Goal: Task Accomplishment & Management: Use online tool/utility

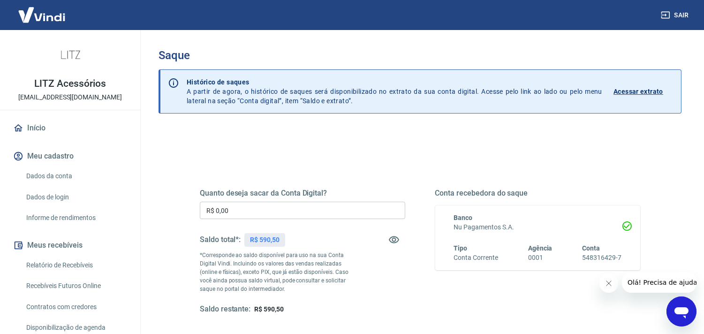
click at [257, 212] on input "R$ 0,00" at bounding box center [302, 210] width 205 height 17
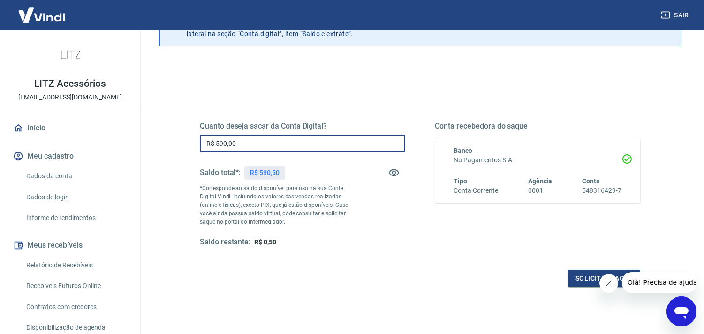
scroll to position [129, 0]
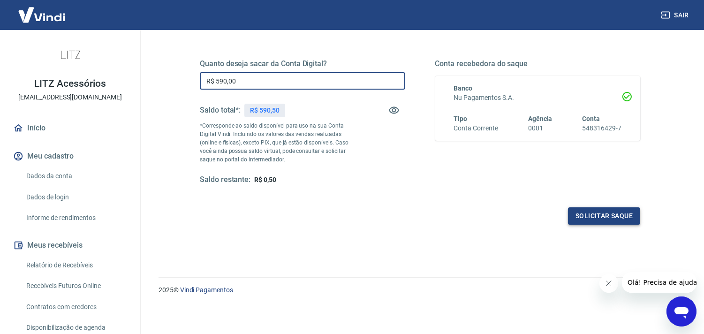
type input "R$ 590,00"
click at [597, 211] on button "Solicitar saque" at bounding box center [604, 215] width 72 height 17
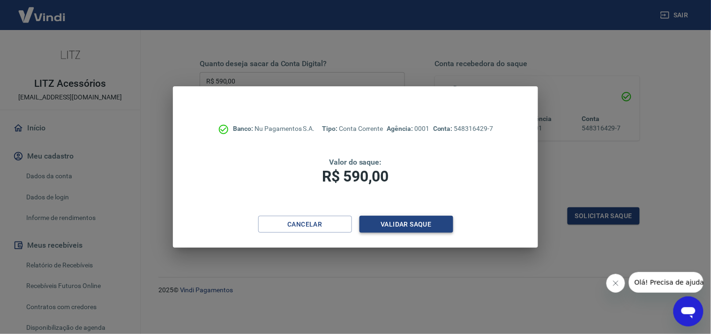
click at [427, 218] on button "Validar saque" at bounding box center [406, 224] width 94 height 17
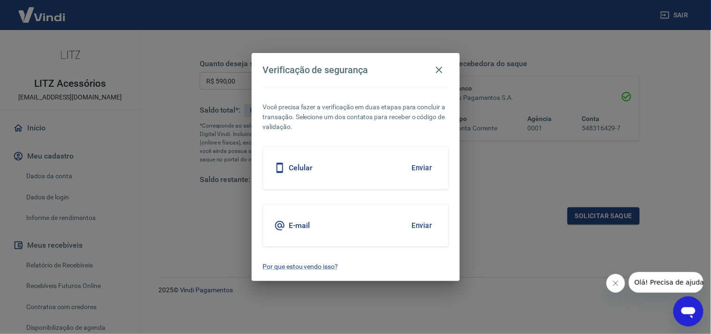
click at [434, 169] on button "Enviar" at bounding box center [422, 168] width 30 height 20
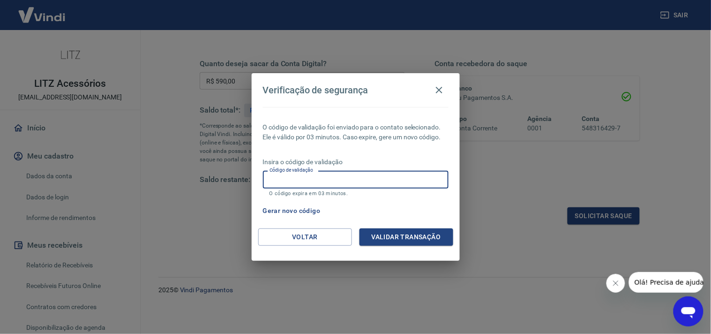
click at [352, 176] on input "Código de validação" at bounding box center [356, 179] width 186 height 17
type input "853234"
click at [416, 238] on button "Validar transação" at bounding box center [406, 236] width 94 height 17
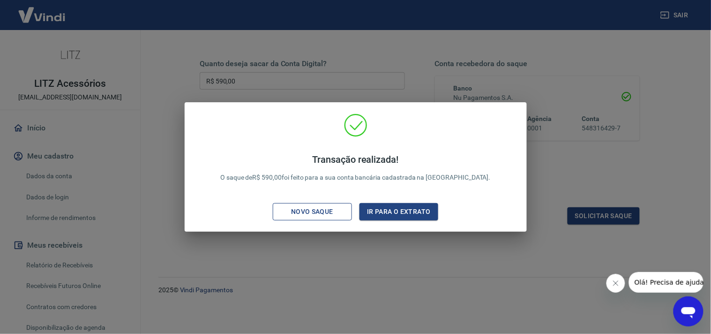
click at [317, 212] on div "Novo saque" at bounding box center [312, 212] width 65 height 12
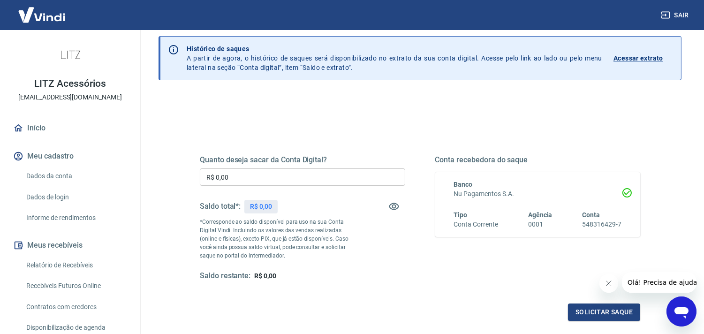
scroll to position [52, 0]
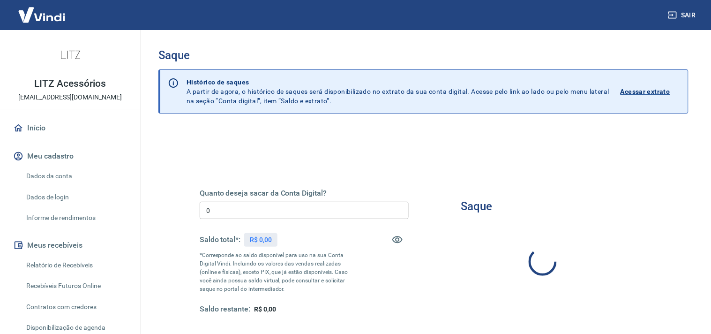
type input "R$ 0,00"
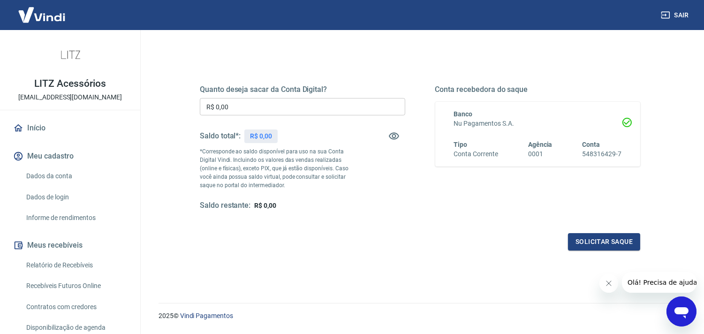
scroll to position [104, 0]
